Goal: Navigation & Orientation: Find specific page/section

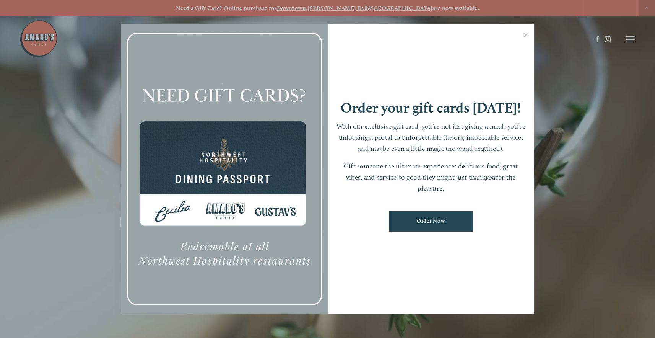
click at [635, 42] on div at bounding box center [327, 169] width 655 height 338
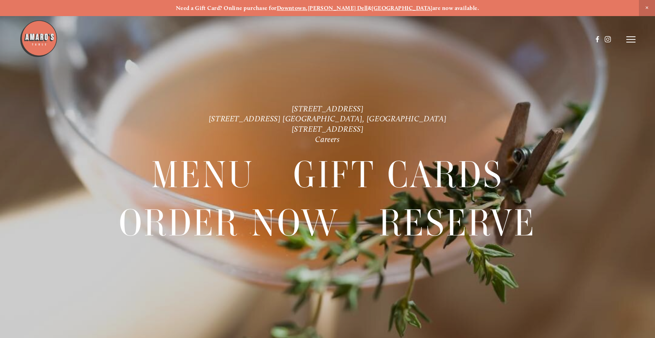
click at [633, 41] on icon at bounding box center [631, 39] width 9 height 7
click at [482, 39] on span "Menu" at bounding box center [482, 39] width 15 height 7
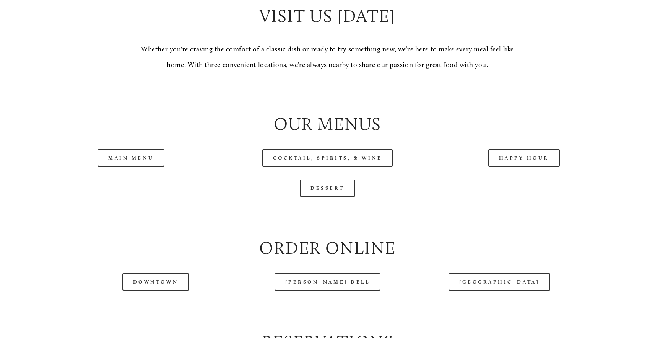
scroll to position [841, 0]
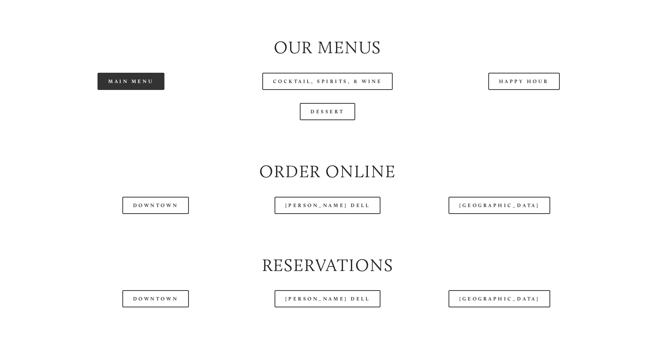
click at [116, 88] on link "Main Menu" at bounding box center [131, 81] width 67 height 17
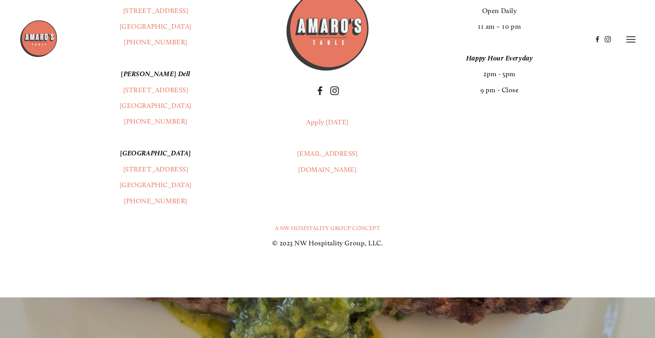
scroll to position [1415, 0]
